Goal: Information Seeking & Learning: Learn about a topic

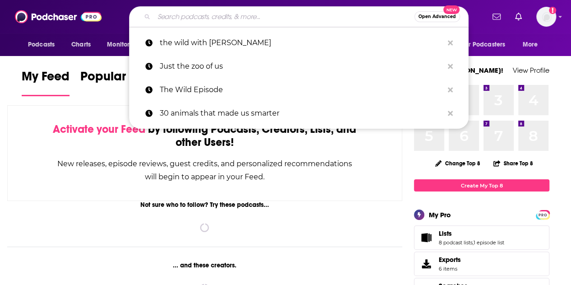
click at [189, 14] on input "Search podcasts, credits, & more..." at bounding box center [284, 16] width 260 height 14
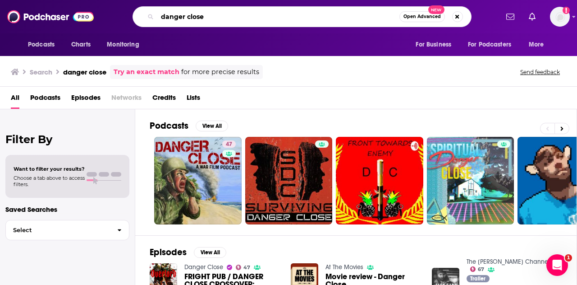
drag, startPoint x: 203, startPoint y: 18, endPoint x: 140, endPoint y: 18, distance: 63.2
click at [140, 18] on div "danger close Open Advanced New" at bounding box center [302, 16] width 339 height 21
type input "jack carr"
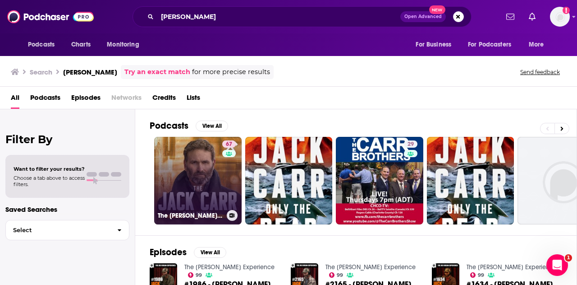
click at [179, 164] on link "67 The Jack Carr Channel" at bounding box center [198, 181] width 88 height 88
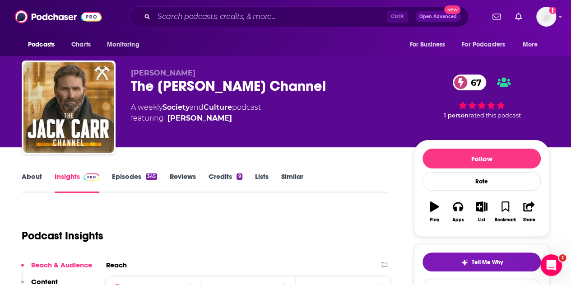
click at [132, 174] on link "Episodes 345" at bounding box center [134, 182] width 45 height 21
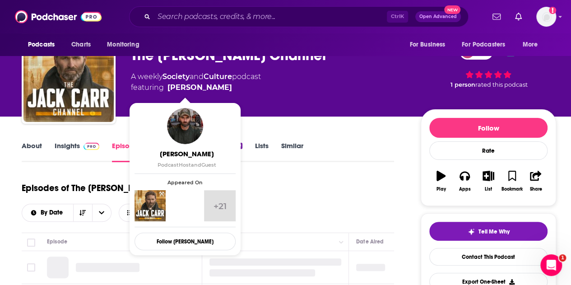
scroll to position [45, 0]
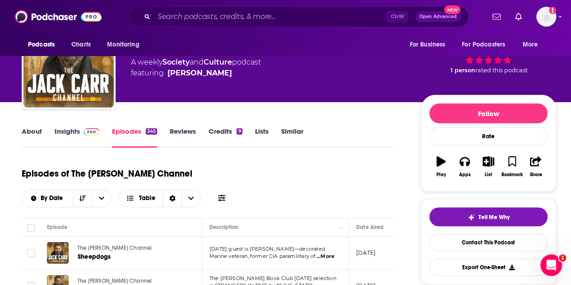
click at [68, 129] on link "Insights" at bounding box center [77, 137] width 45 height 21
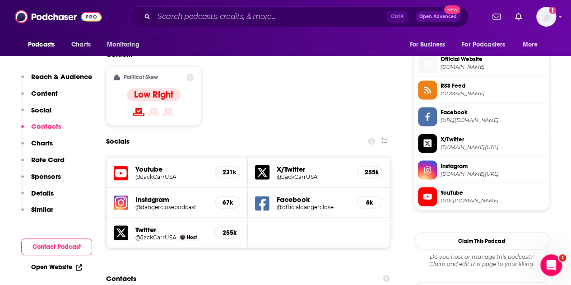
scroll to position [812, 0]
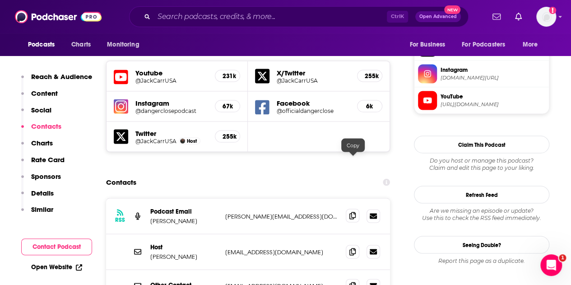
click at [352, 212] on icon at bounding box center [352, 215] width 6 height 7
click at [351, 212] on icon at bounding box center [352, 215] width 6 height 7
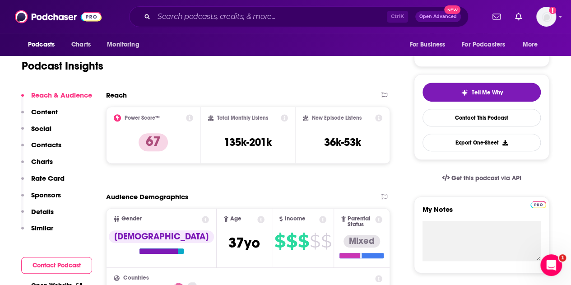
scroll to position [45, 0]
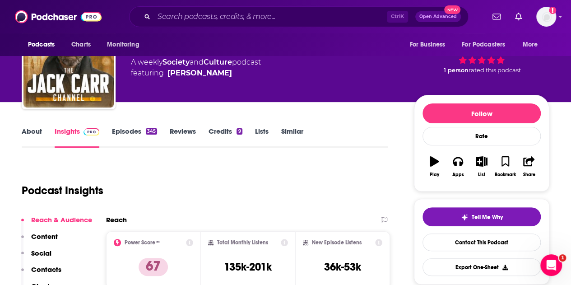
click at [291, 131] on link "Similar" at bounding box center [292, 137] width 22 height 21
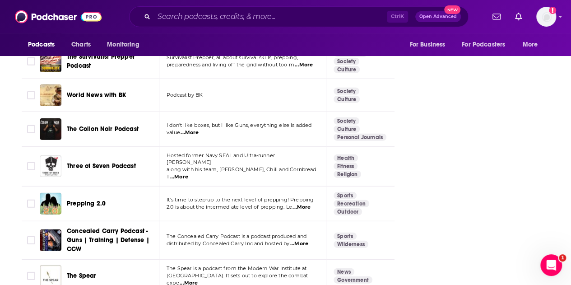
scroll to position [1534, 0]
